Goal: Task Accomplishment & Management: Complete application form

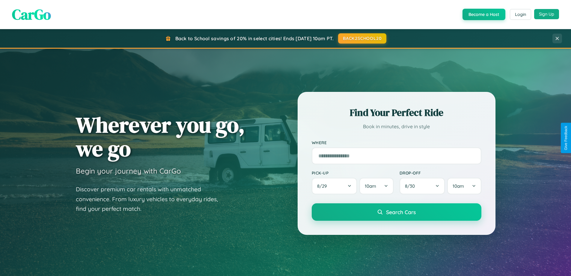
click at [547, 14] on button "Sign Up" at bounding box center [547, 14] width 25 height 10
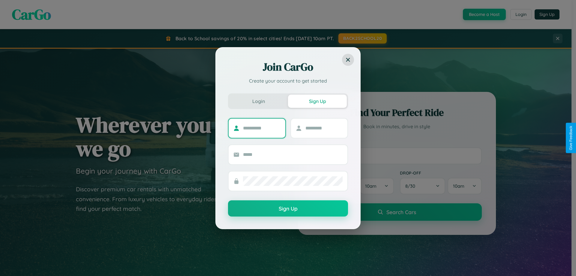
click at [262, 128] on input "text" at bounding box center [261, 128] width 37 height 10
type input "*******"
click at [324, 128] on input "text" at bounding box center [323, 128] width 37 height 10
type input "******"
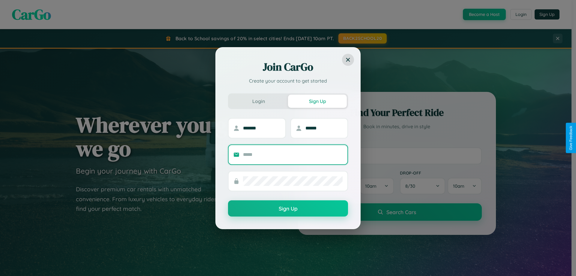
click at [293, 154] on input "text" at bounding box center [293, 155] width 100 height 10
type input "**********"
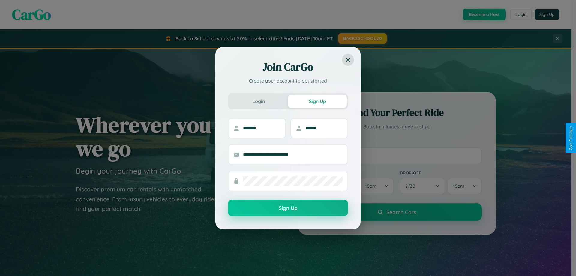
click at [288, 208] on button "Sign Up" at bounding box center [288, 207] width 120 height 16
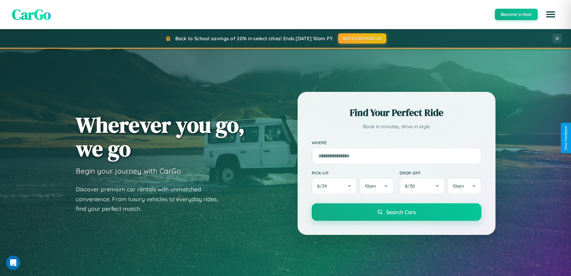
scroll to position [413, 0]
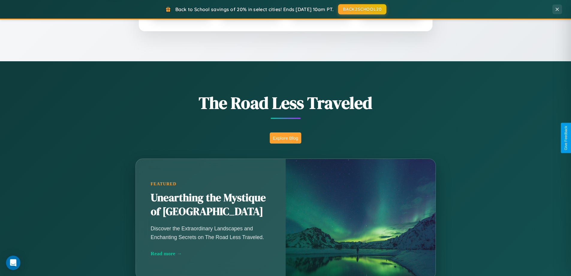
click at [286, 138] on button "Explore Blog" at bounding box center [285, 137] width 31 height 11
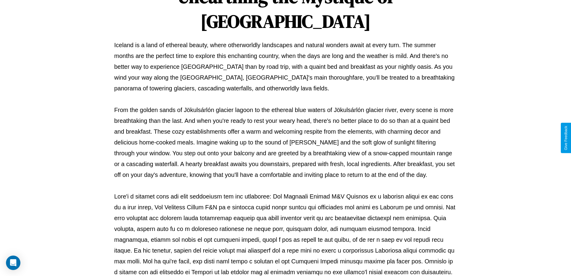
scroll to position [194, 0]
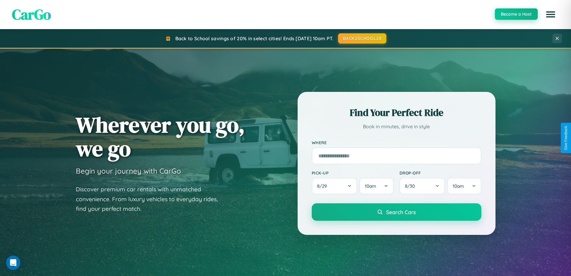
click at [516, 14] on button "Become a Host" at bounding box center [516, 13] width 43 height 11
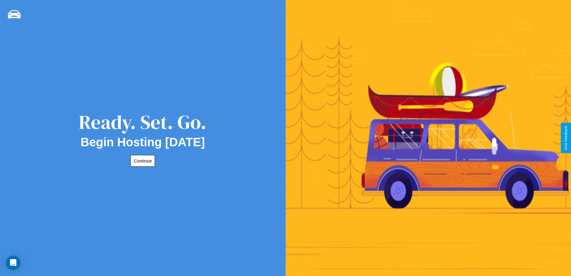
click at [142, 160] on button "Continue" at bounding box center [142, 161] width 25 height 12
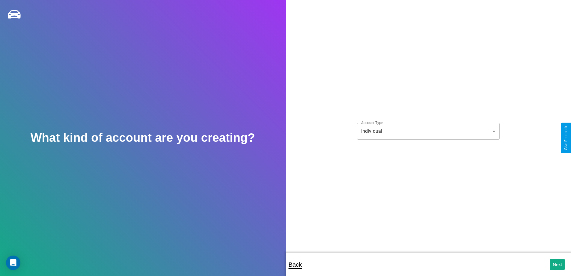
click at [428, 131] on body "**********" at bounding box center [285, 142] width 571 height 284
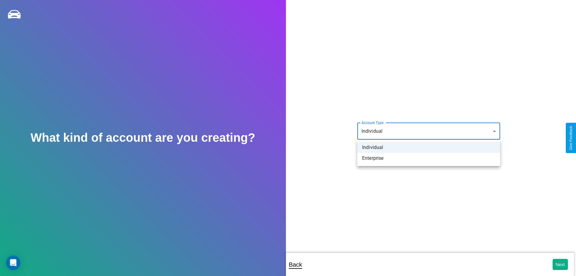
click at [429, 147] on li "Individual" at bounding box center [428, 147] width 143 height 11
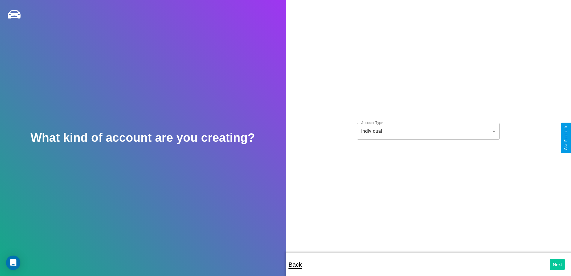
click at [558, 264] on button "Next" at bounding box center [557, 264] width 15 height 11
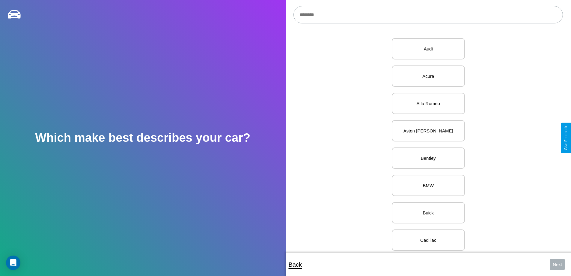
scroll to position [41, 0]
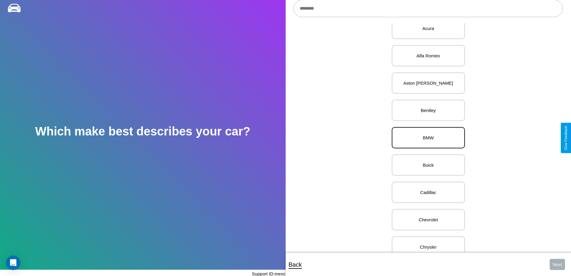
click at [426, 138] on p "BMW" at bounding box center [429, 137] width 60 height 8
click at [558, 264] on button "Next" at bounding box center [557, 264] width 15 height 11
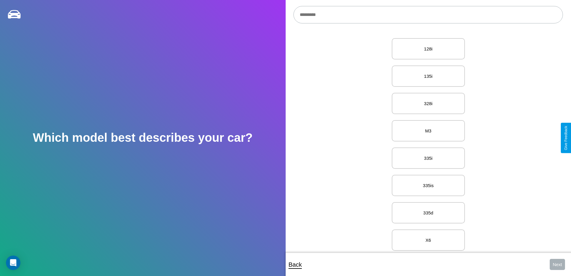
scroll to position [5146, 0]
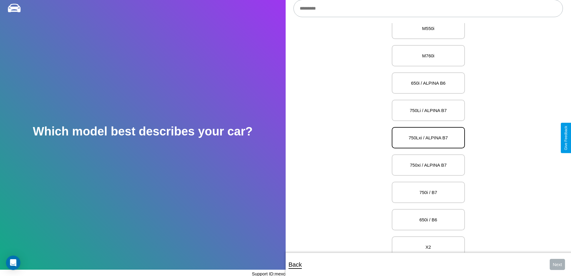
click at [426, 138] on p "750Lxi / ALPINA B7" at bounding box center [429, 137] width 60 height 8
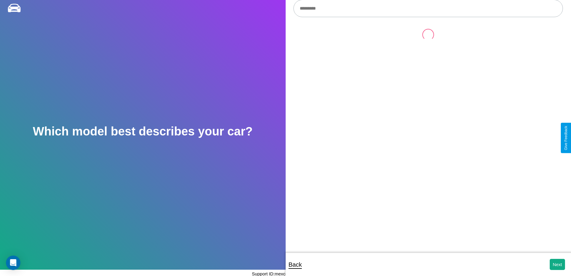
scroll to position [0, 0]
click at [558, 264] on button "Next" at bounding box center [557, 264] width 15 height 11
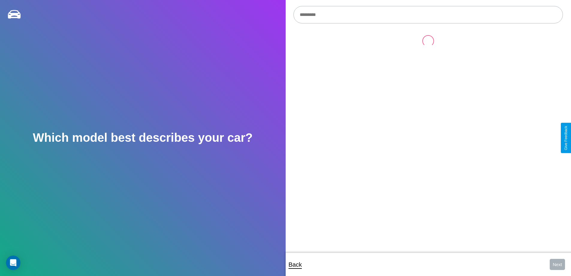
scroll to position [6, 0]
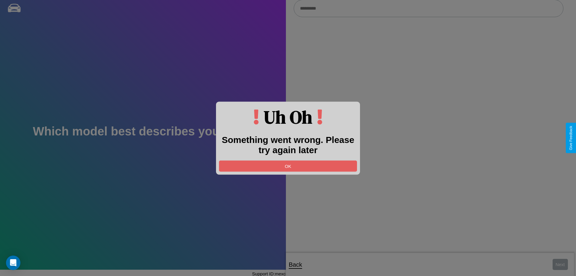
click at [428, 9] on div at bounding box center [288, 138] width 576 height 276
